Goal: Find specific page/section: Find specific page/section

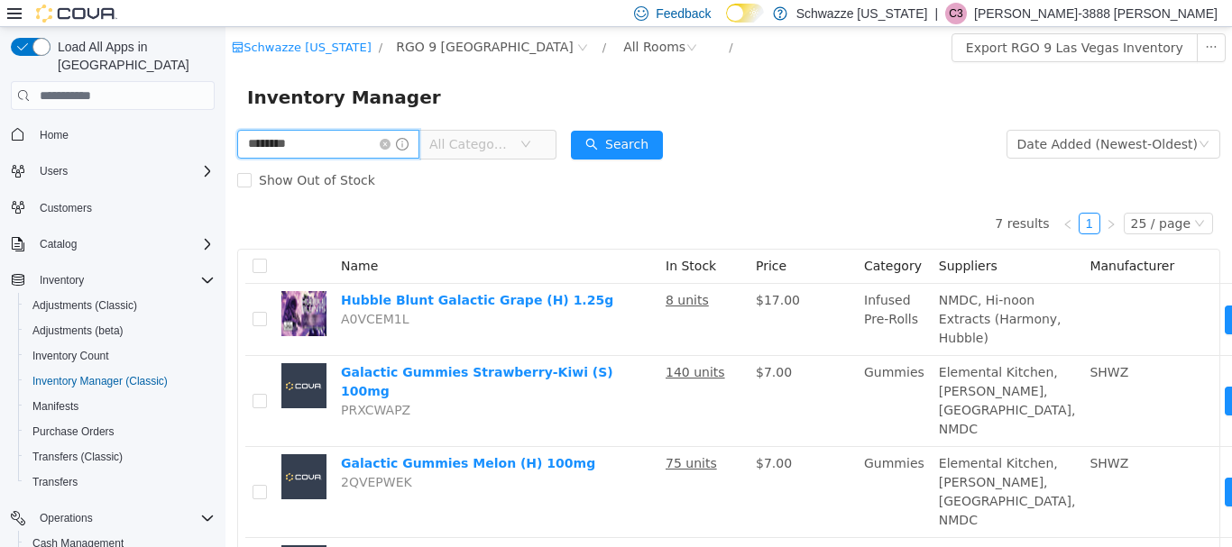
drag, startPoint x: 313, startPoint y: 142, endPoint x: 148, endPoint y: 116, distance: 167.0
click at [225, 116] on html "Schwazze New Mexico / RGO 9 Las Vegas / All Rooms / Export RGO 9 Las Vegas Inve…" at bounding box center [728, 287] width 1007 height 520
type input "****"
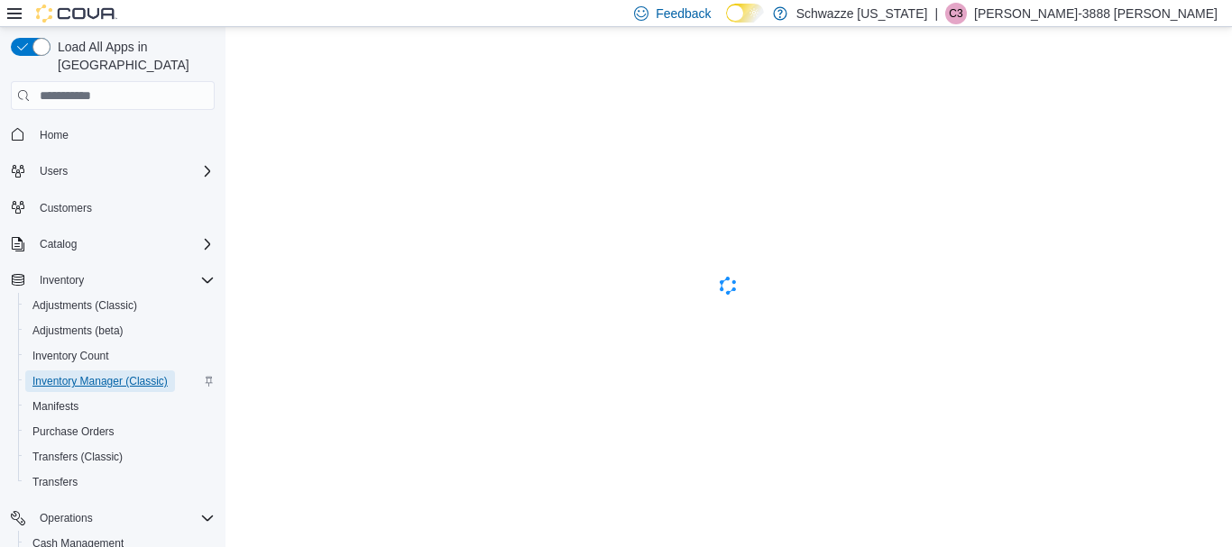
click at [116, 374] on span "Inventory Manager (Classic)" at bounding box center [99, 381] width 135 height 14
